Goal: Information Seeking & Learning: Get advice/opinions

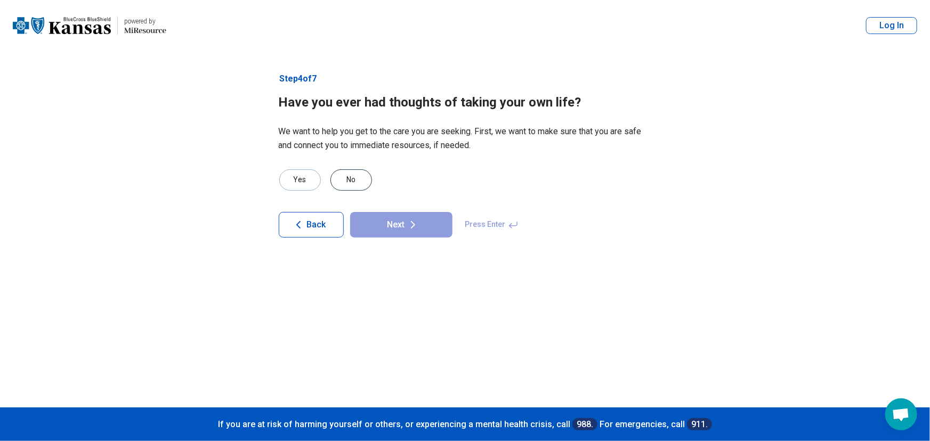
click at [340, 178] on div "No" at bounding box center [351, 179] width 42 height 21
click at [389, 224] on button "Next" at bounding box center [401, 225] width 102 height 26
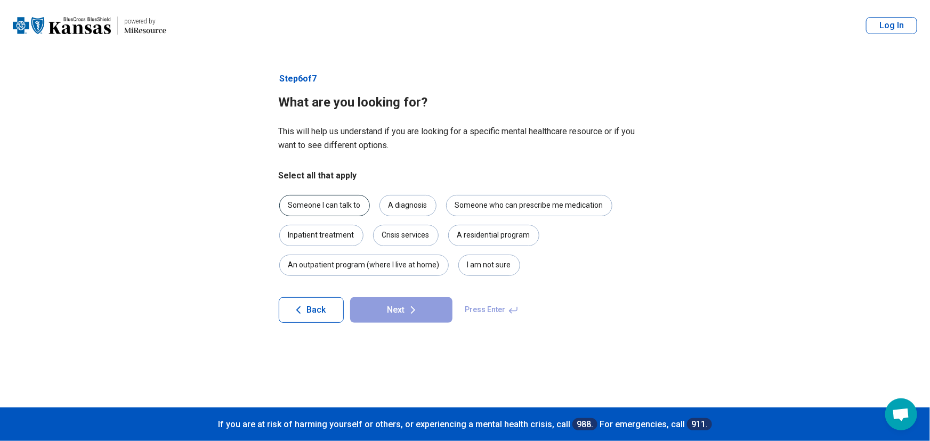
click at [336, 204] on div "Someone I can talk to" at bounding box center [324, 205] width 91 height 21
click at [406, 270] on div "An outpatient program (where I live at home)" at bounding box center [363, 265] width 169 height 21
click at [464, 262] on div "I am not sure" at bounding box center [489, 265] width 62 height 21
click at [402, 307] on button "Next" at bounding box center [401, 310] width 102 height 26
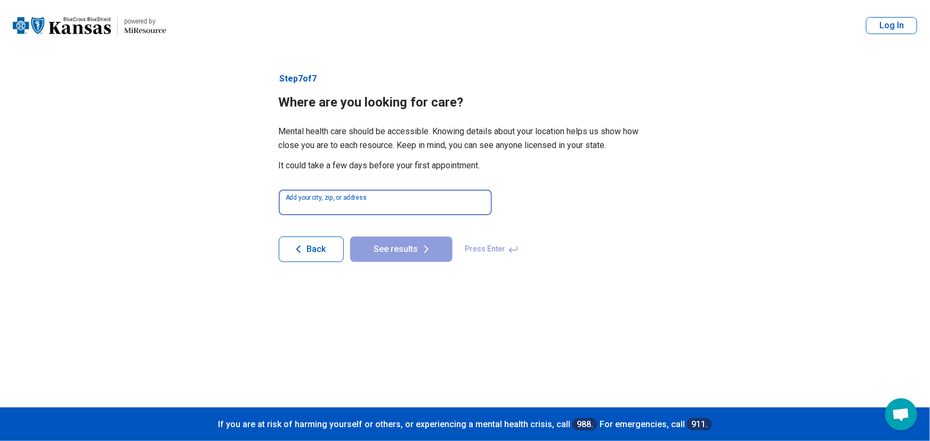
click at [324, 203] on input at bounding box center [385, 203] width 213 height 26
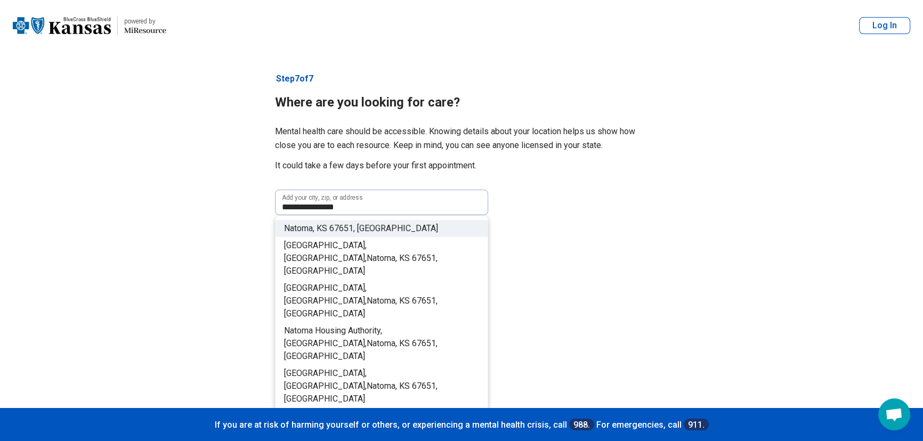
click at [326, 229] on span "KS" at bounding box center [322, 228] width 11 height 10
type input "**********"
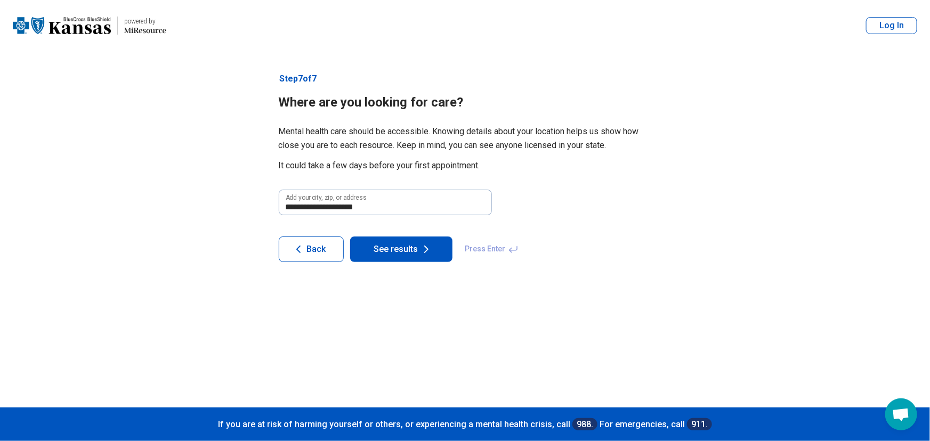
click at [377, 244] on button "See results" at bounding box center [401, 250] width 102 height 26
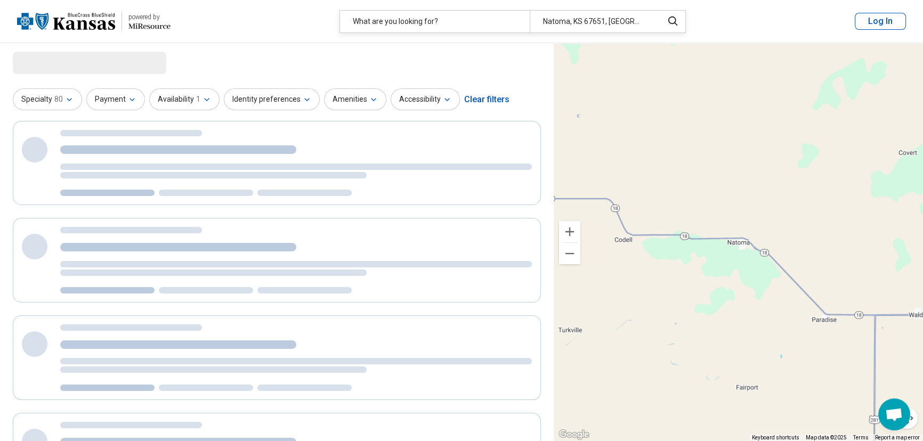
select select "***"
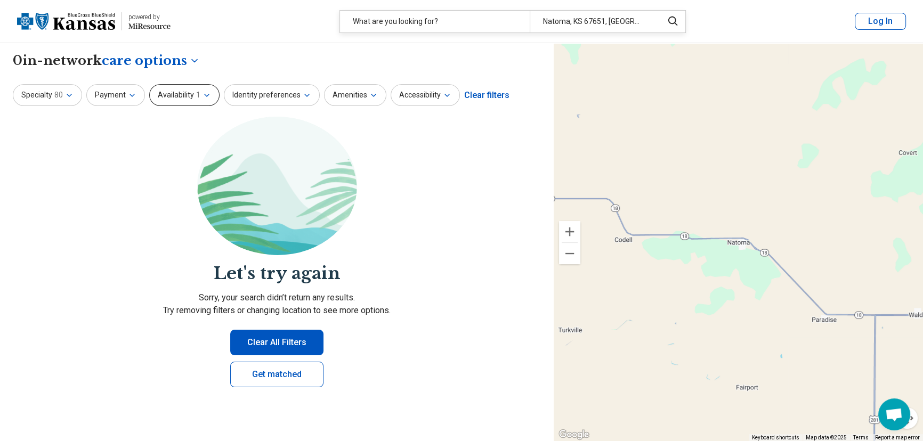
click at [203, 95] on icon "button" at bounding box center [207, 95] width 9 height 9
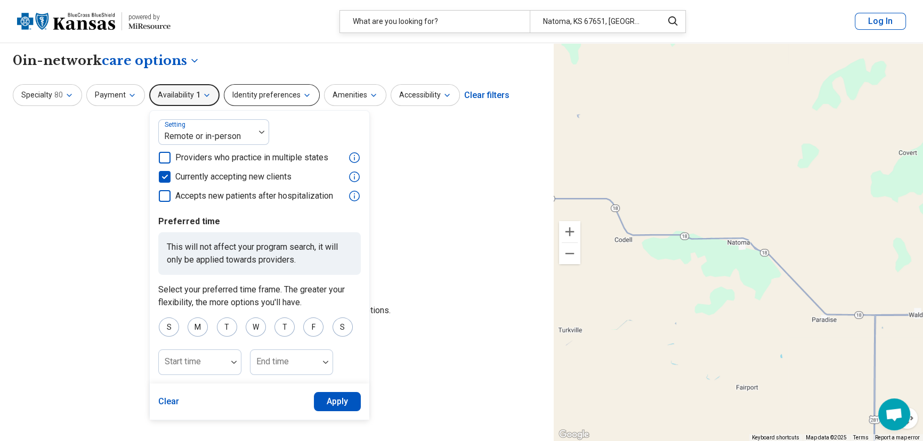
click at [269, 96] on button "Identity preferences" at bounding box center [272, 95] width 96 height 22
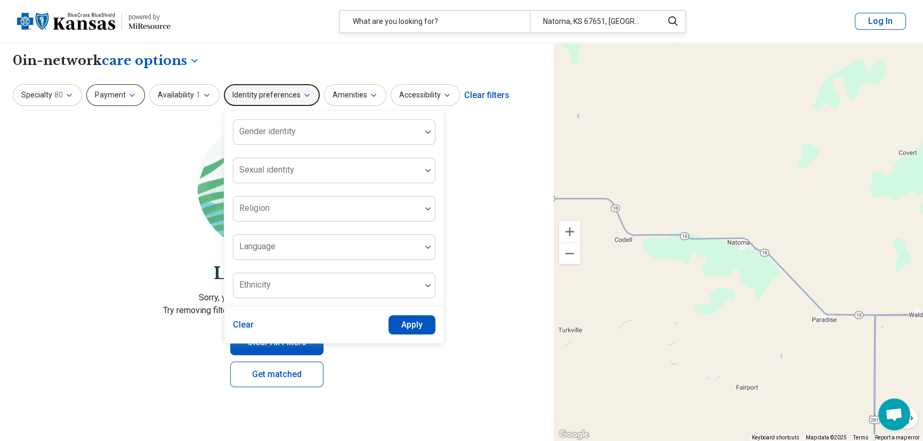
click at [128, 98] on icon "button" at bounding box center [132, 95] width 9 height 9
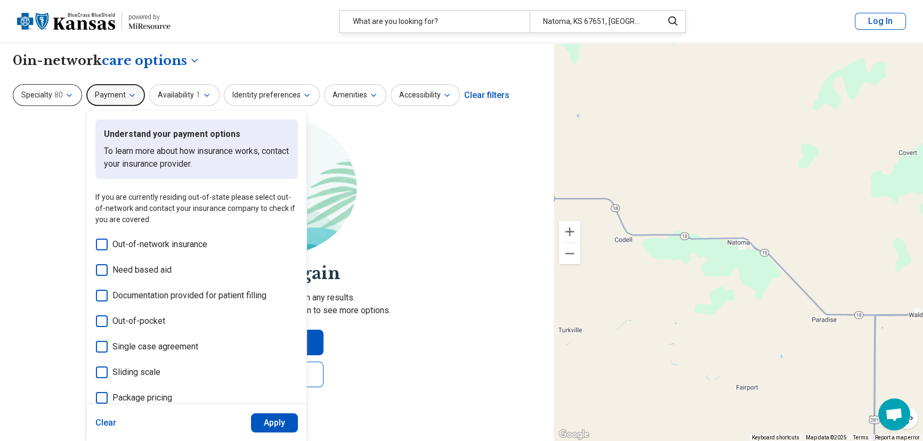
click at [72, 98] on icon "button" at bounding box center [69, 95] width 9 height 9
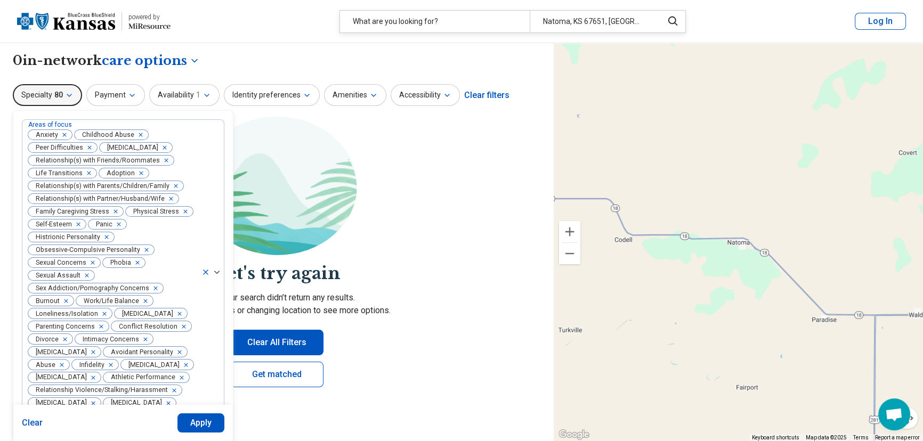
click at [72, 98] on icon "button" at bounding box center [69, 95] width 9 height 9
click at [247, 64] on div "**********" at bounding box center [277, 61] width 528 height 18
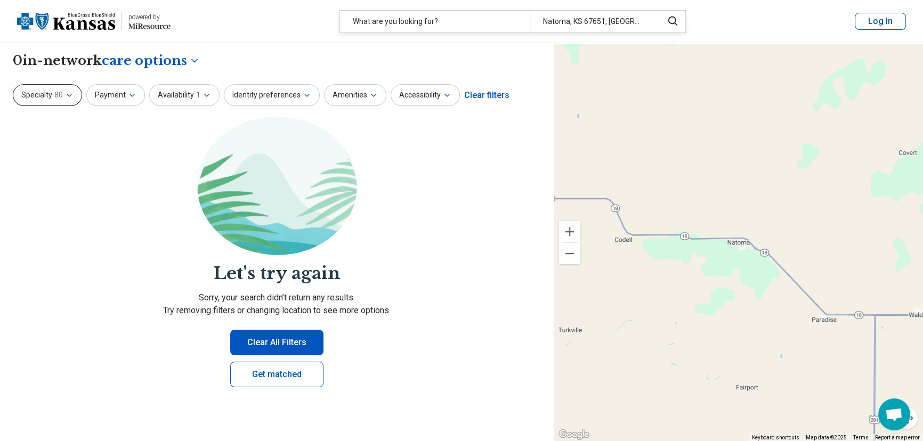
click at [69, 96] on icon "button" at bounding box center [69, 95] width 9 height 9
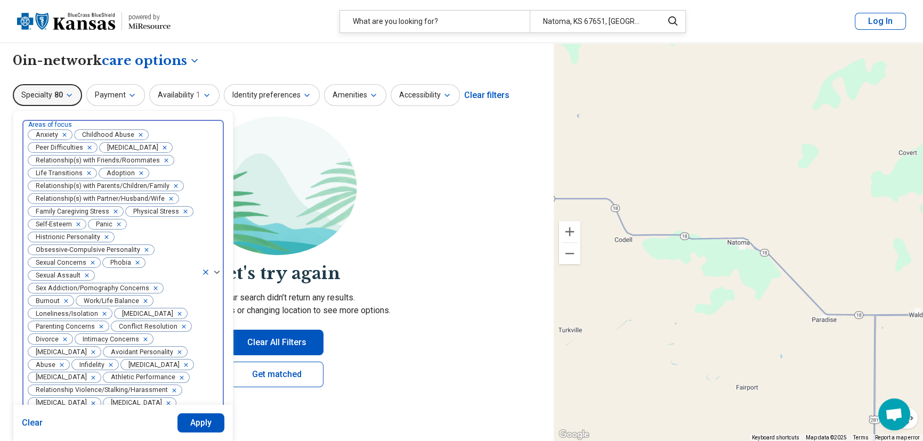
click at [138, 133] on icon "Remove [object Object]" at bounding box center [137, 134] width 7 height 7
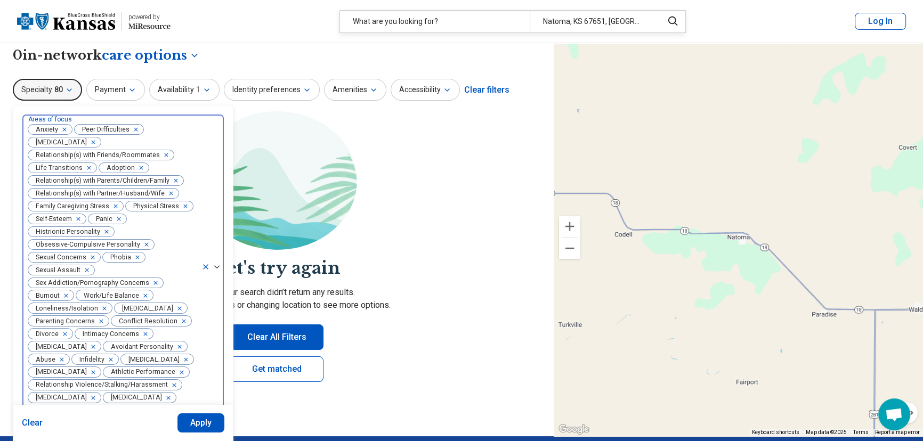
scroll to position [6, 0]
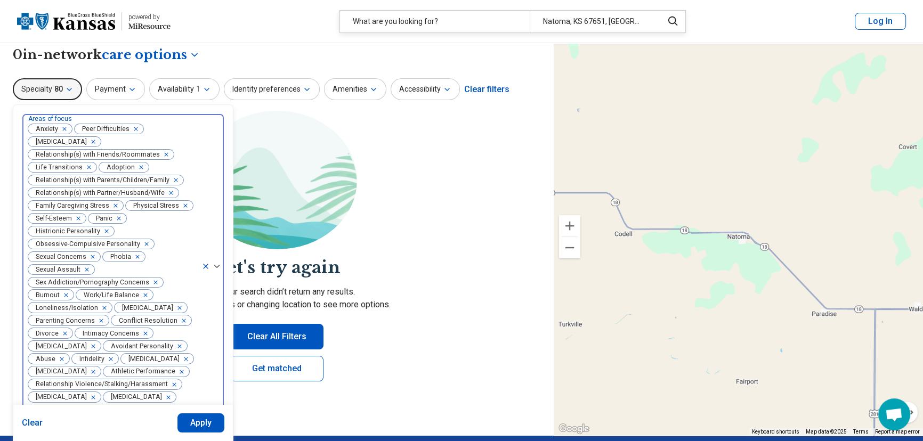
click at [135, 127] on div "Remove [object Object]" at bounding box center [133, 129] width 13 height 13
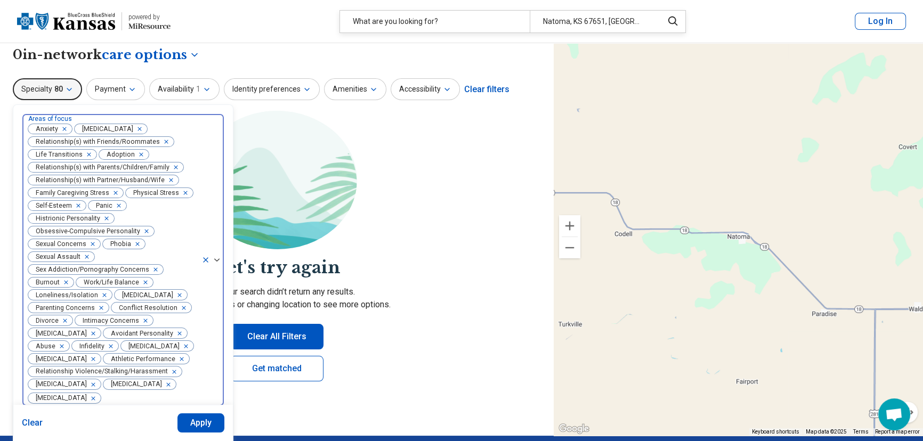
click at [141, 127] on icon "Remove [object Object]" at bounding box center [136, 128] width 7 height 7
click at [161, 141] on icon "Remove [object Object]" at bounding box center [163, 141] width 7 height 7
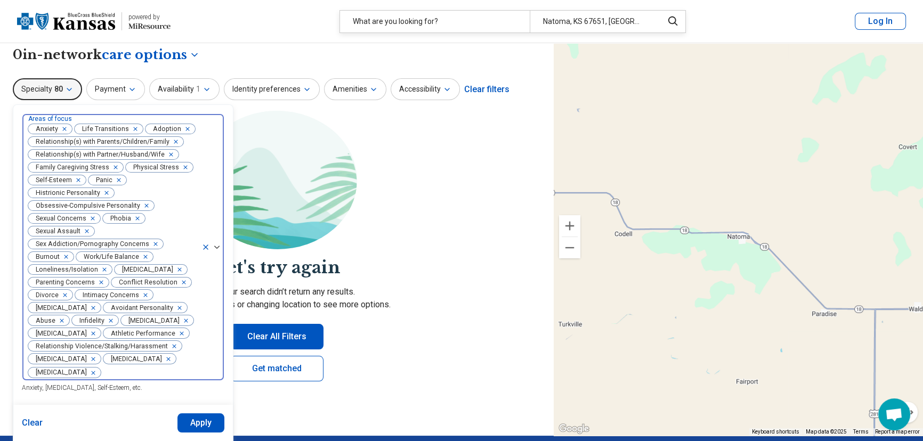
click at [133, 130] on icon "Remove [object Object]" at bounding box center [132, 128] width 7 height 7
click at [115, 128] on icon "Remove [object Object]" at bounding box center [113, 128] width 7 height 7
click at [28, 425] on button "Clear" at bounding box center [32, 423] width 21 height 19
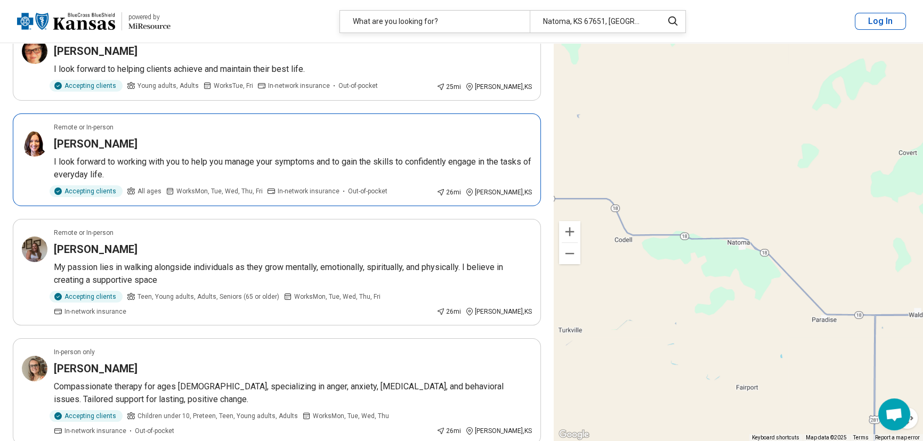
scroll to position [96, 0]
click at [244, 277] on p "My passion lies in walking alongside individuals as they grow mentally, emotion…" at bounding box center [293, 274] width 478 height 26
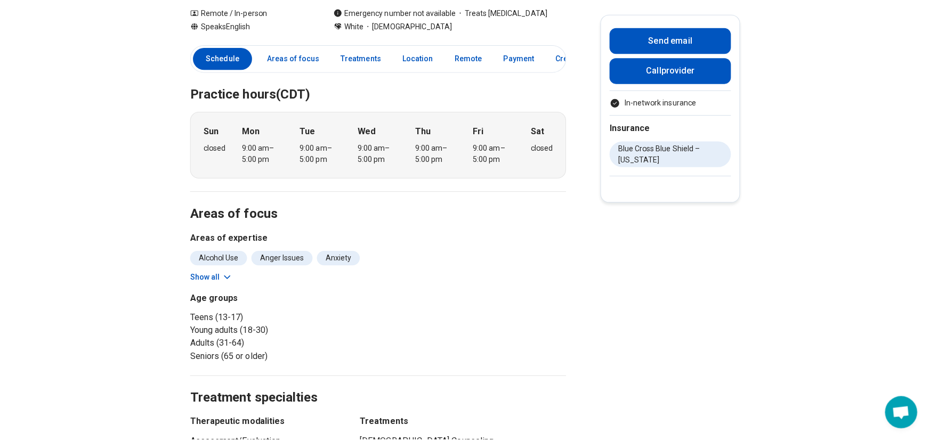
scroll to position [193, 0]
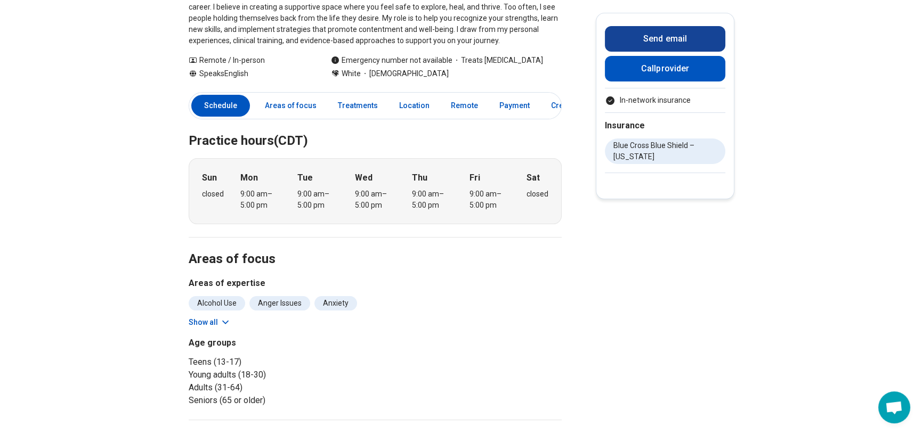
click at [691, 42] on button "Send email" at bounding box center [665, 39] width 120 height 26
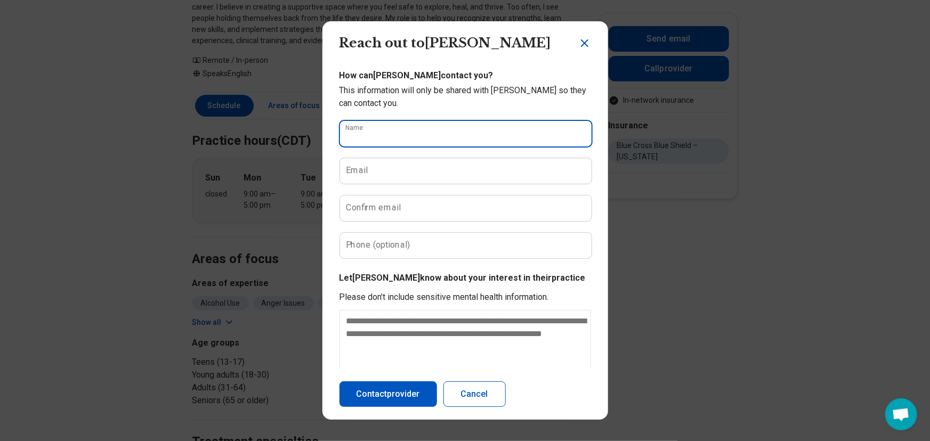
click at [378, 136] on input "Name" at bounding box center [466, 134] width 252 height 26
type input "*****"
